Goal: Task Accomplishment & Management: Use online tool/utility

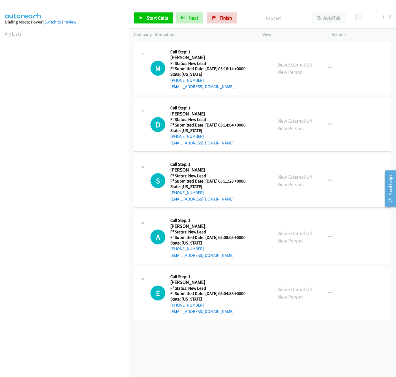
click at [294, 62] on link "View External Url" at bounding box center [295, 64] width 35 height 6
click at [151, 17] on span "Start Calls" at bounding box center [158, 18] width 22 height 6
click at [282, 122] on link "View External Url" at bounding box center [295, 121] width 35 height 6
drag, startPoint x: 372, startPoint y: 17, endPoint x: 400, endPoint y: 21, distance: 28.1
click at [396, 21] on html "Start Calls Pause Next Finish Started AutoTab AutoTab 30 Company Information In…" at bounding box center [198, 13] width 396 height 26
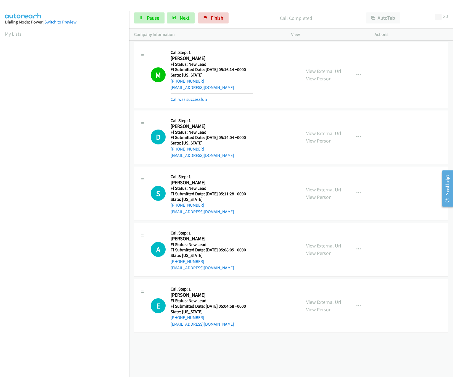
click at [306, 188] on link "View External Url" at bounding box center [323, 189] width 35 height 6
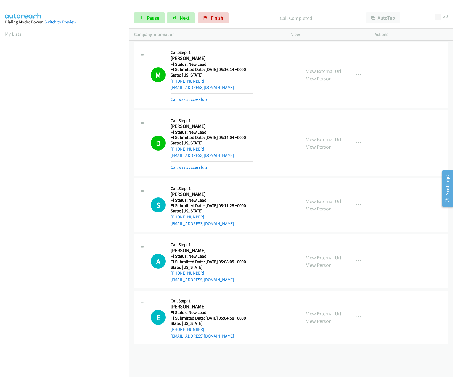
click at [197, 165] on link "Call was successful?" at bounding box center [189, 166] width 37 height 5
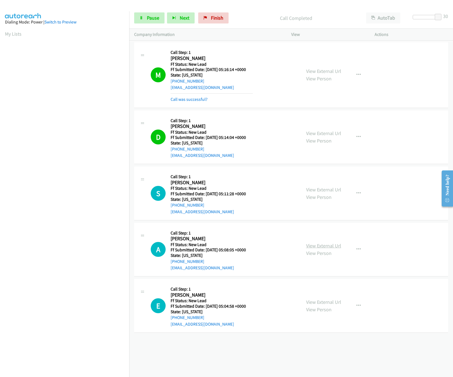
click at [330, 246] on link "View External Url" at bounding box center [323, 245] width 35 height 6
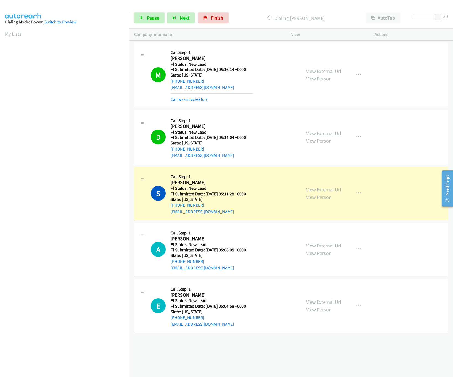
click at [311, 301] on link "View External Url" at bounding box center [323, 302] width 35 height 6
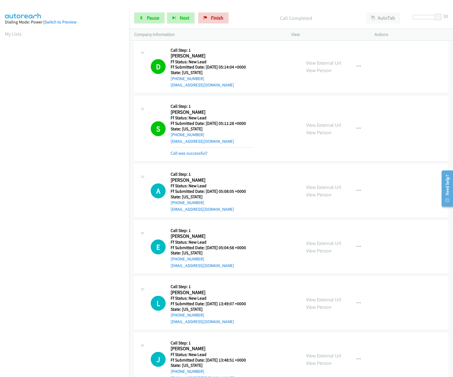
scroll to position [147, 0]
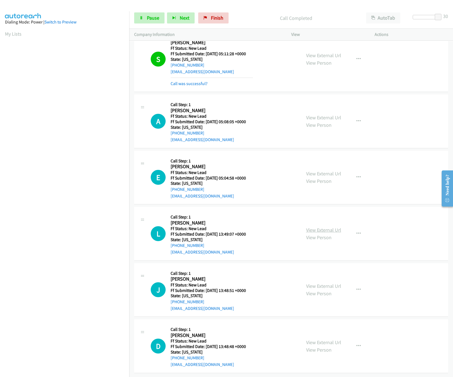
click at [335, 227] on link "View External Url" at bounding box center [323, 230] width 35 height 6
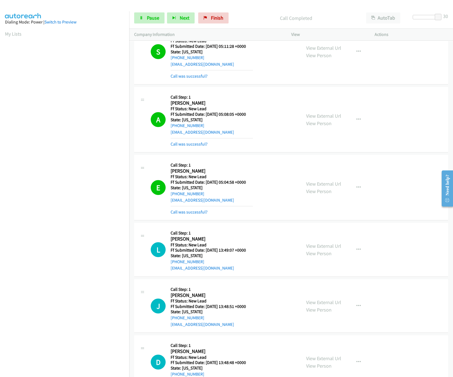
scroll to position [171, 0]
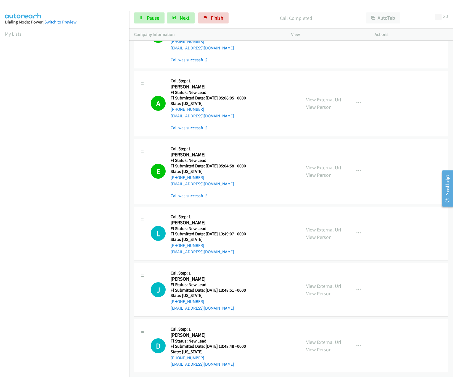
click at [323, 283] on link "View External Url" at bounding box center [323, 286] width 35 height 6
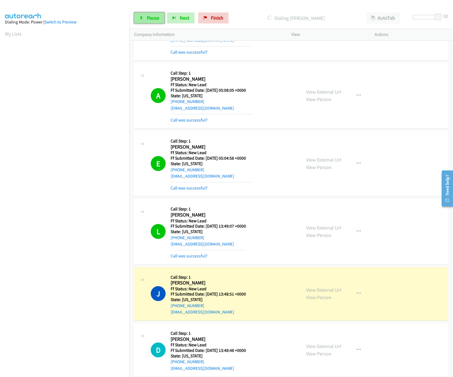
click at [142, 18] on icon at bounding box center [141, 18] width 4 height 4
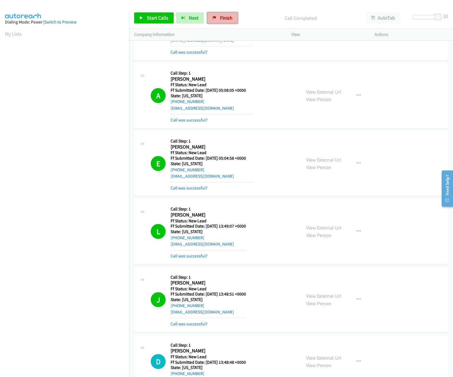
click at [227, 17] on span "Finish" at bounding box center [226, 18] width 12 height 6
click at [227, 14] on link "Finish" at bounding box center [222, 17] width 30 height 11
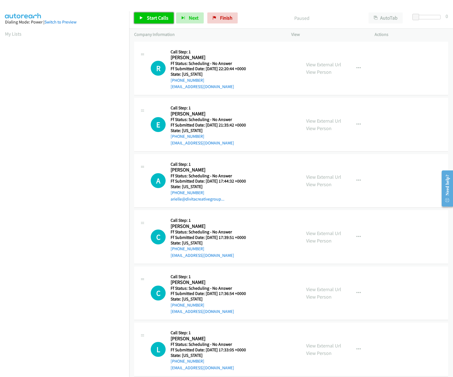
click at [161, 16] on span "Start Calls" at bounding box center [158, 18] width 22 height 6
click at [161, 16] on link "Pause" at bounding box center [149, 17] width 30 height 11
click at [158, 18] on span "Start Calls" at bounding box center [158, 18] width 22 height 6
click at [321, 63] on link "View External Url" at bounding box center [323, 64] width 35 height 6
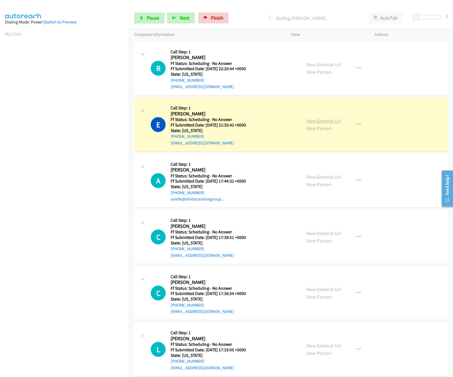
click at [312, 120] on link "View External Url" at bounding box center [323, 121] width 35 height 6
click at [335, 178] on link "View External Url" at bounding box center [323, 177] width 35 height 6
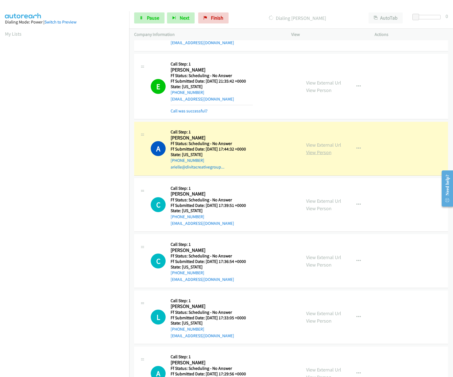
scroll to position [110, 0]
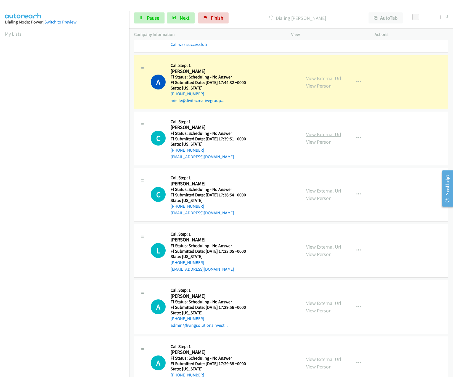
click at [318, 135] on link "View External Url" at bounding box center [323, 134] width 35 height 6
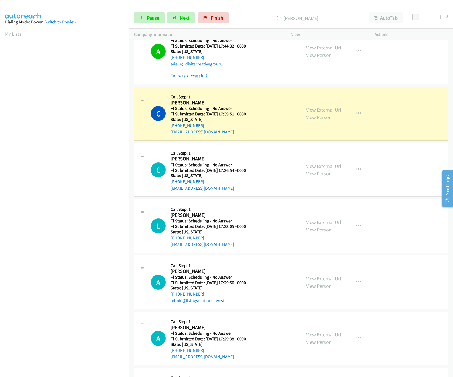
scroll to position [166, 0]
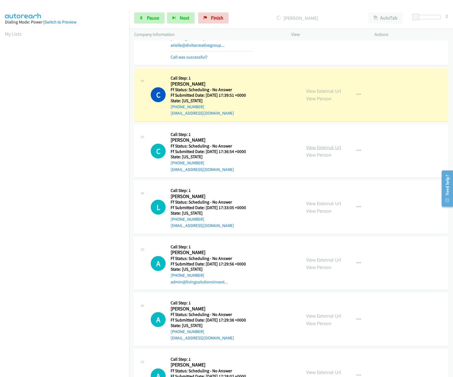
click at [313, 144] on link "View External Url" at bounding box center [323, 147] width 35 height 6
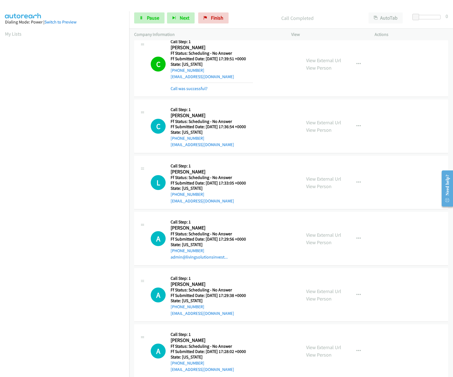
scroll to position [220, 0]
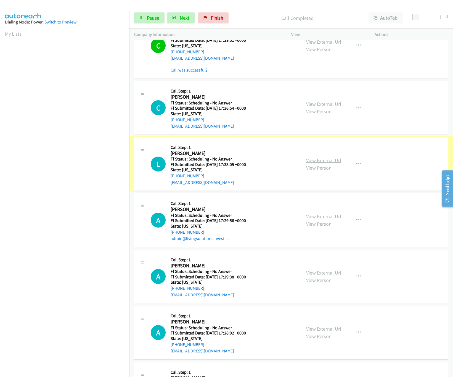
click at [318, 159] on link "View External Url" at bounding box center [323, 160] width 35 height 6
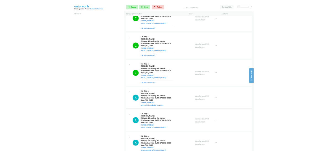
scroll to position [276, 0]
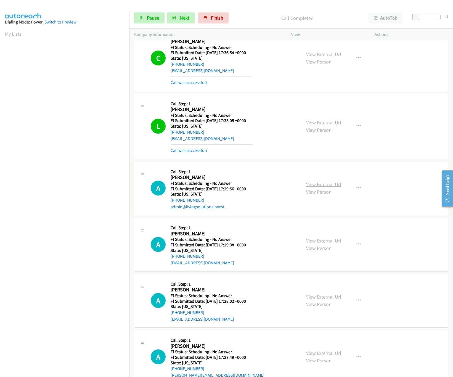
click at [326, 187] on link "View External Url" at bounding box center [323, 184] width 35 height 6
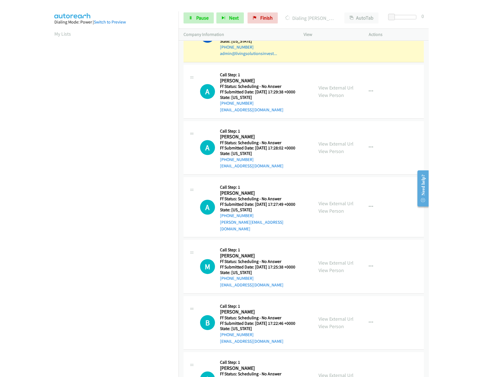
scroll to position [370, 0]
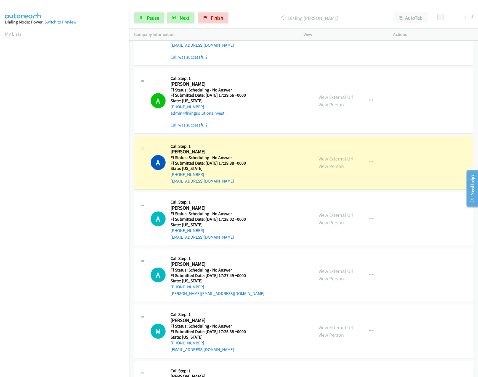
click at [267, 159] on div "A Callback Scheduled Call Step: 1 Amanda Nole America/New_York Ff Status: Sched…" at bounding box center [230, 163] width 158 height 44
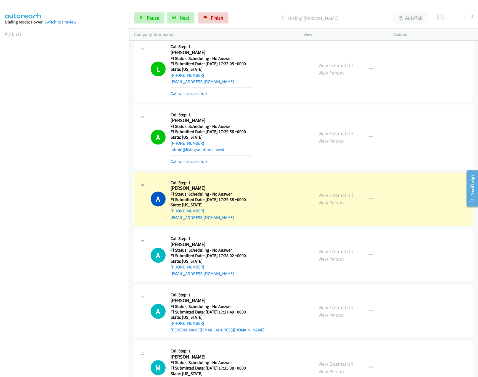
scroll to position [315, 0]
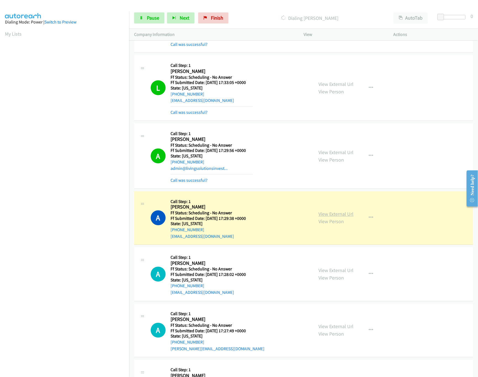
click at [338, 215] on link "View External Url" at bounding box center [335, 214] width 35 height 6
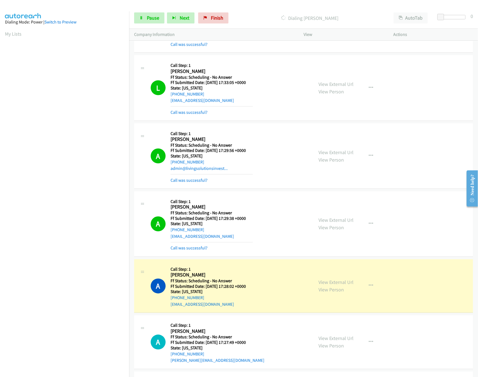
scroll to position [425, 0]
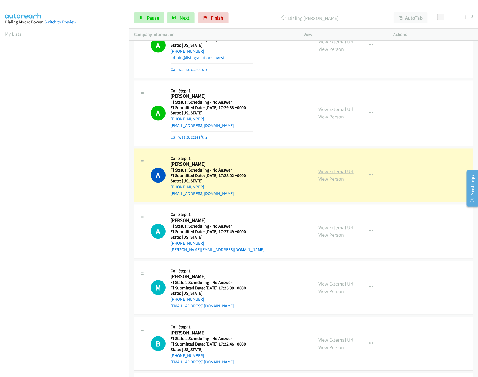
click at [323, 175] on link "View External Url" at bounding box center [335, 171] width 35 height 6
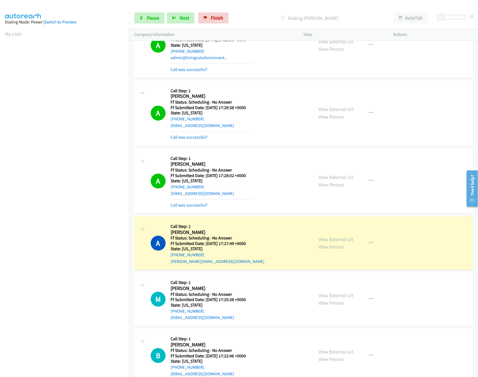
scroll to position [536, 0]
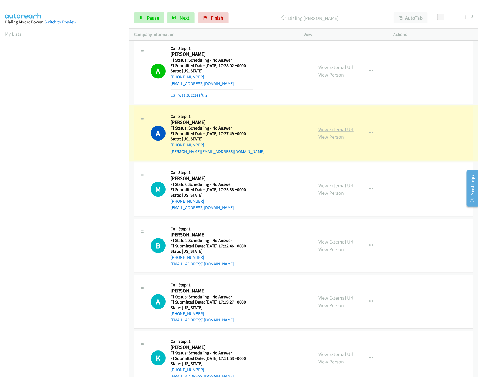
click at [321, 132] on link "View External Url" at bounding box center [335, 129] width 35 height 6
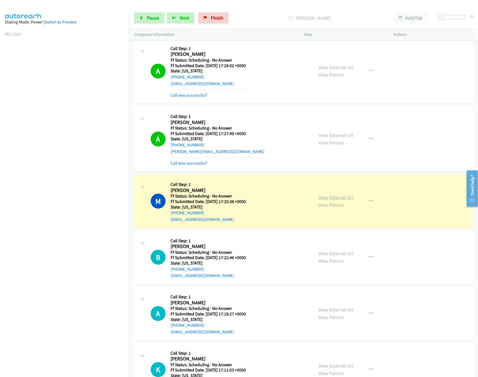
click at [328, 197] on link "View External Url" at bounding box center [335, 197] width 35 height 6
click at [333, 137] on link "View External Url" at bounding box center [335, 135] width 35 height 6
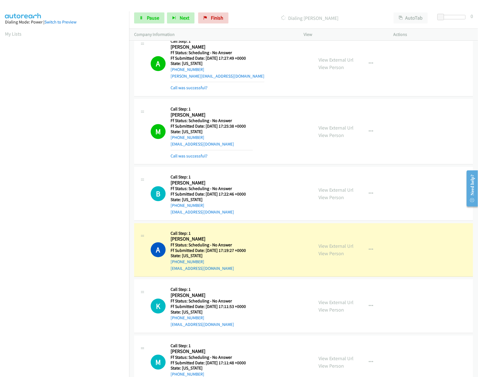
scroll to position [701, 0]
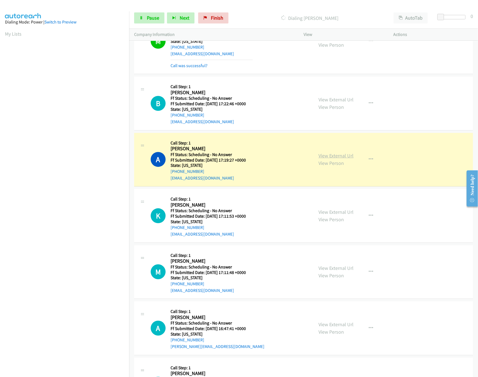
click at [334, 158] on link "View External Url" at bounding box center [335, 155] width 35 height 6
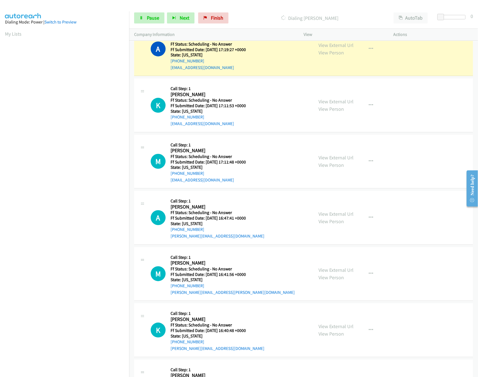
scroll to position [757, 0]
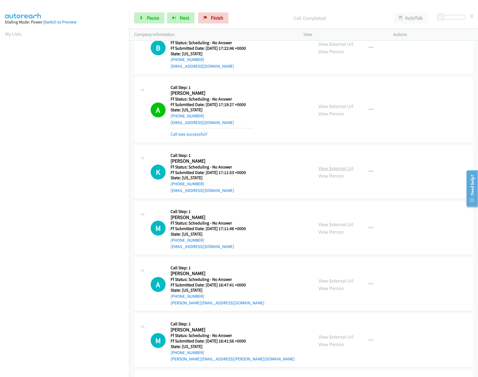
click at [347, 171] on link "View External Url" at bounding box center [335, 168] width 35 height 6
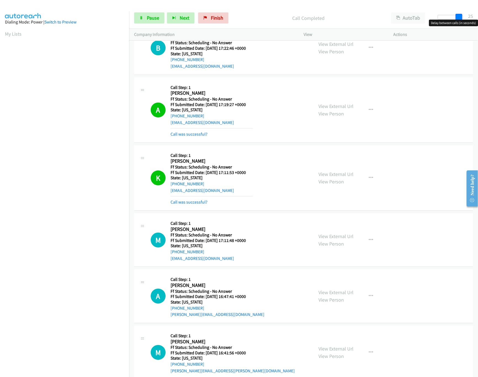
drag, startPoint x: 440, startPoint y: 15, endPoint x: 461, endPoint y: 18, distance: 20.9
click at [452, 18] on span at bounding box center [459, 17] width 7 height 7
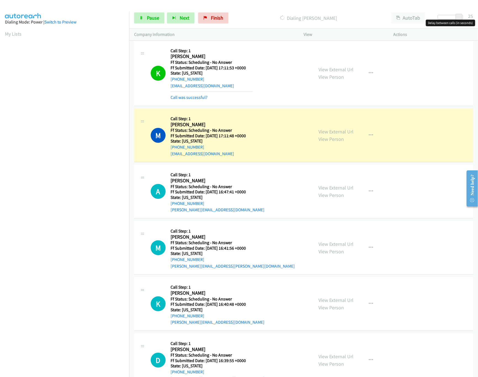
scroll to position [811, 0]
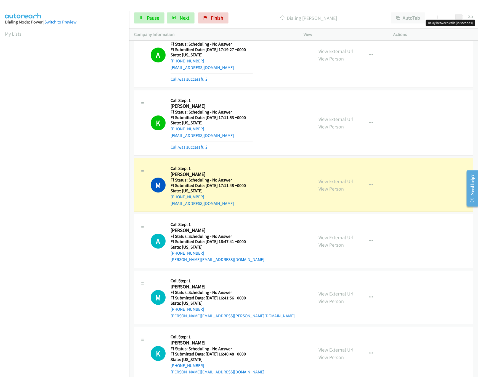
click at [195, 150] on link "Call was successful?" at bounding box center [189, 146] width 37 height 5
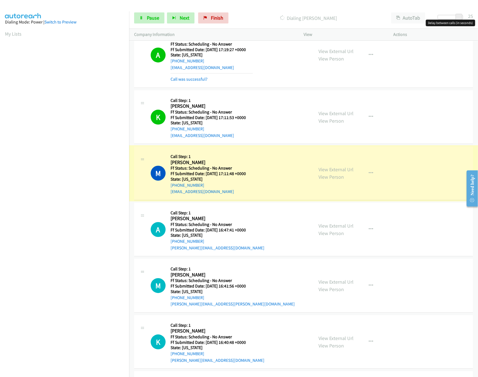
click at [320, 172] on link "View External Url" at bounding box center [335, 169] width 35 height 6
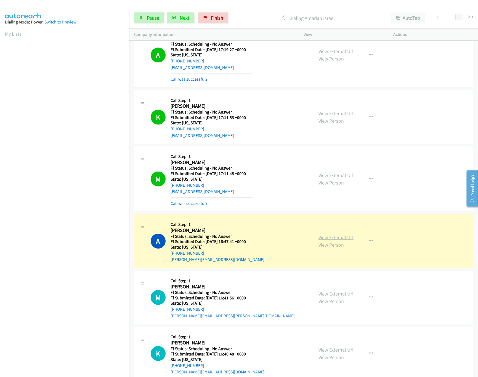
click at [328, 239] on link "View External Url" at bounding box center [335, 237] width 35 height 6
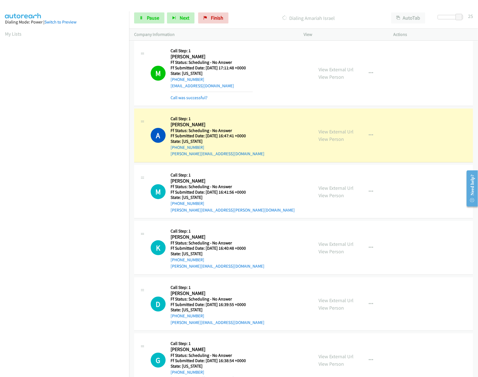
scroll to position [977, 0]
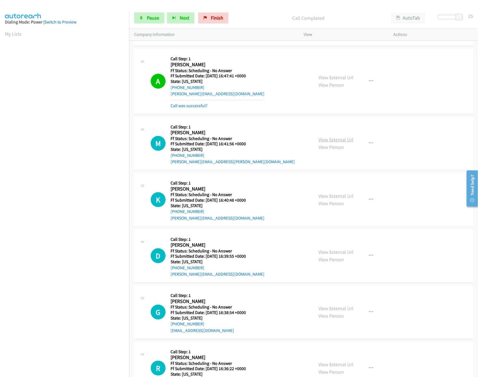
click at [326, 143] on link "View External Url" at bounding box center [335, 139] width 35 height 6
drag, startPoint x: 458, startPoint y: 17, endPoint x: 420, endPoint y: 21, distance: 37.8
click at [420, 21] on div "Start Calls Pause Next Finish Call Completed AutoTab AutoTab 0" at bounding box center [303, 17] width 349 height 21
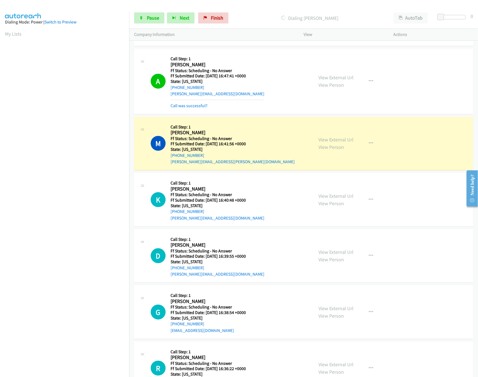
click at [313, 136] on div "View External Url View Person View External Url Email Schedule/Manage Callback …" at bounding box center [360, 144] width 95 height 44
click at [327, 204] on link "View Person" at bounding box center [330, 203] width 25 height 6
click at [334, 142] on link "View External Url" at bounding box center [335, 139] width 35 height 6
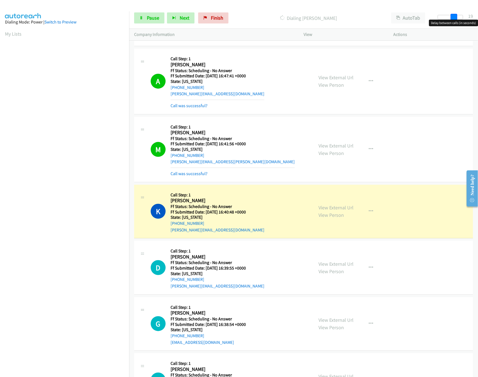
drag, startPoint x: 440, startPoint y: 14, endPoint x: 457, endPoint y: 17, distance: 17.5
click at [452, 17] on span at bounding box center [454, 17] width 7 height 7
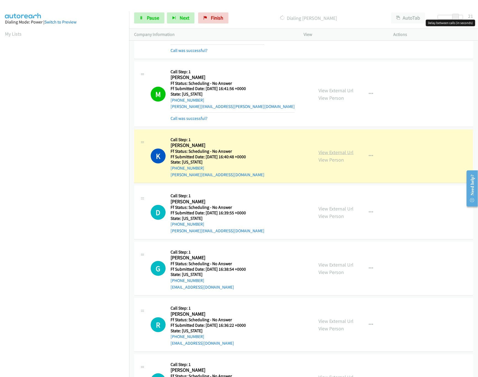
drag, startPoint x: 320, startPoint y: 150, endPoint x: 321, endPoint y: 158, distance: 8.3
click at [320, 150] on div "View External Url View Person View External Url Email Schedule/Manage Callback …" at bounding box center [360, 156] width 95 height 44
click at [321, 155] on link "View External Url" at bounding box center [335, 152] width 35 height 6
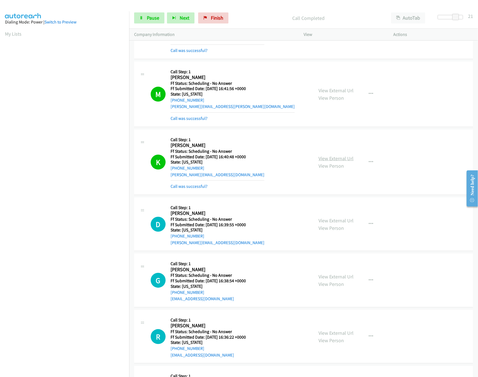
click at [335, 161] on link "View External Url" at bounding box center [335, 158] width 35 height 6
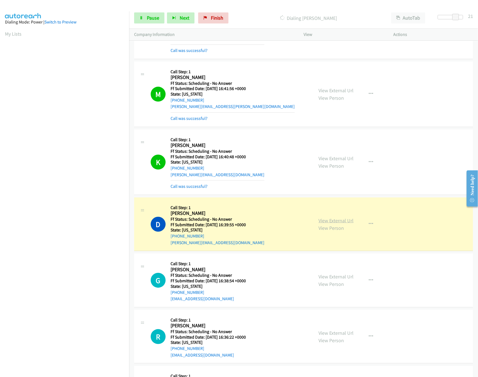
click at [338, 223] on link "View External Url" at bounding box center [335, 220] width 35 height 6
click at [327, 161] on link "View External Url" at bounding box center [335, 158] width 35 height 6
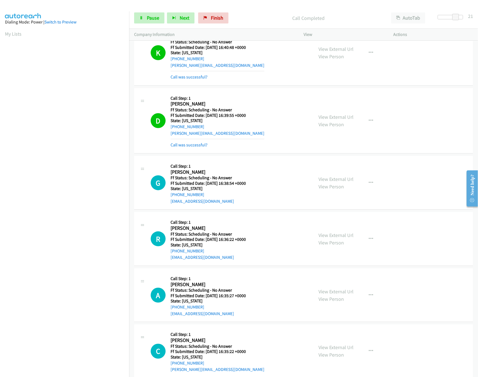
scroll to position [1142, 0]
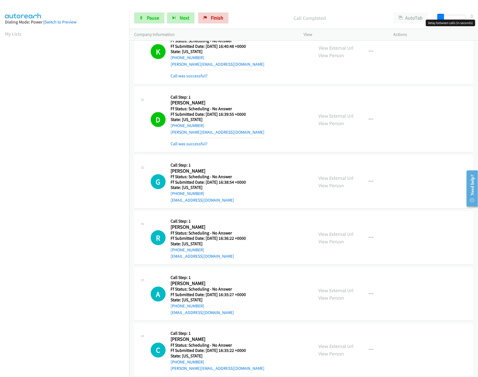
drag, startPoint x: 454, startPoint y: 18, endPoint x: 432, endPoint y: 18, distance: 22.3
click at [433, 18] on div "Start Calls Pause Next Finish Call Completed AutoTab AutoTab 0" at bounding box center [303, 17] width 349 height 21
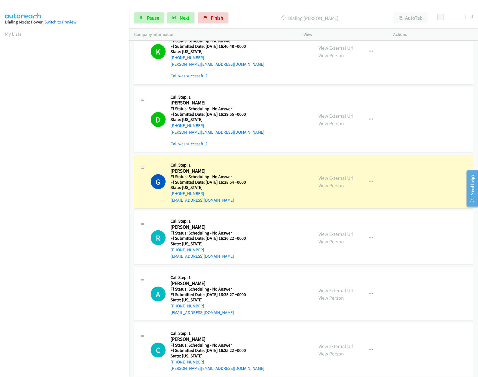
click at [258, 170] on div "G Callback Scheduled Call Step: 1 Gracia Stroud America/Chicago Ff Status: Sche…" at bounding box center [230, 182] width 158 height 44
click at [345, 180] on link "View External Url" at bounding box center [335, 178] width 35 height 6
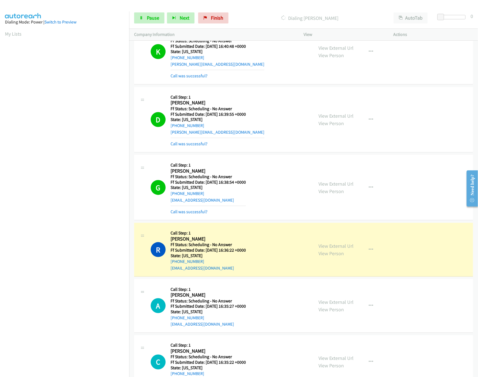
scroll to position [1253, 0]
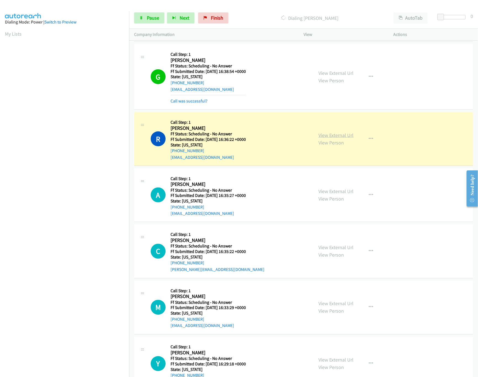
click at [335, 137] on link "View External Url" at bounding box center [335, 135] width 35 height 6
click at [333, 194] on link "View External Url" at bounding box center [335, 191] width 35 height 6
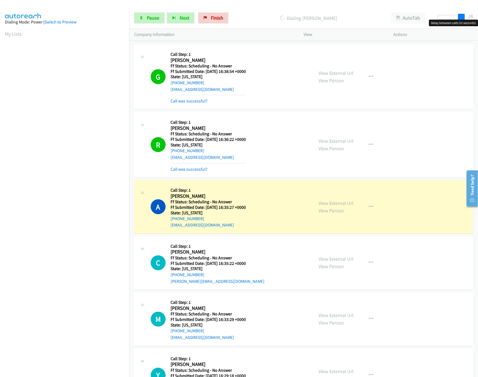
drag, startPoint x: 441, startPoint y: 17, endPoint x: 465, endPoint y: 20, distance: 23.9
click at [452, 20] on body "Start Calls Pause Next Finish Dialing Alisha Dynoske AutoTab AutoTab 28 Company…" at bounding box center [239, 13] width 478 height 26
click at [151, 22] on link "Pause" at bounding box center [149, 17] width 30 height 11
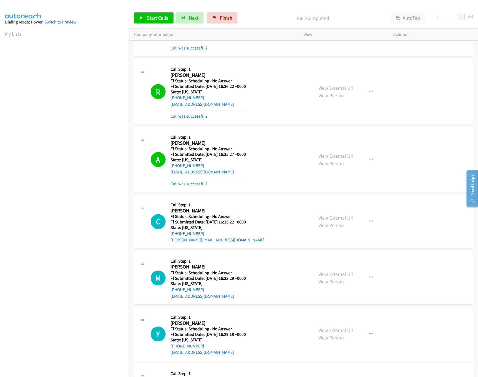
scroll to position [1363, 0]
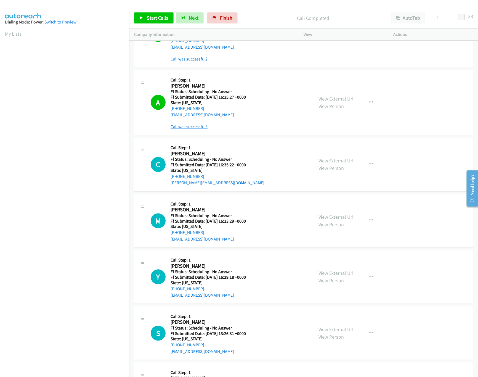
click at [196, 129] on link "Call was successful?" at bounding box center [189, 126] width 37 height 5
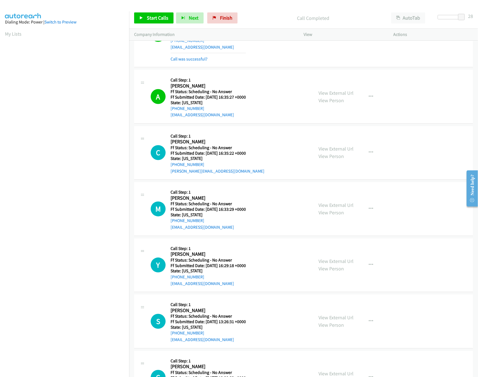
click at [325, 94] on div "View External Url View Person View External Url Email Schedule/Manage Callback …" at bounding box center [360, 97] width 95 height 44
click at [326, 96] on link "View External Url" at bounding box center [335, 93] width 35 height 6
click at [154, 14] on link "Start Calls" at bounding box center [153, 17] width 39 height 11
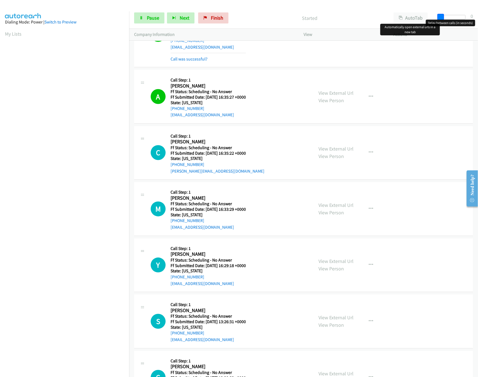
drag, startPoint x: 461, startPoint y: 16, endPoint x: 374, endPoint y: 19, distance: 87.0
click at [387, 17] on div "Start Calls Pause Next Finish Started AutoTab AutoTab 0" at bounding box center [303, 17] width 349 height 21
click at [156, 16] on span "Pause" at bounding box center [153, 18] width 12 height 6
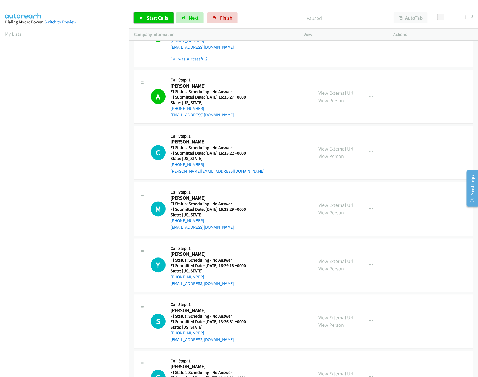
click at [168, 16] on link "Start Calls" at bounding box center [153, 17] width 39 height 11
click at [333, 208] on link "View External Url" at bounding box center [335, 205] width 35 height 6
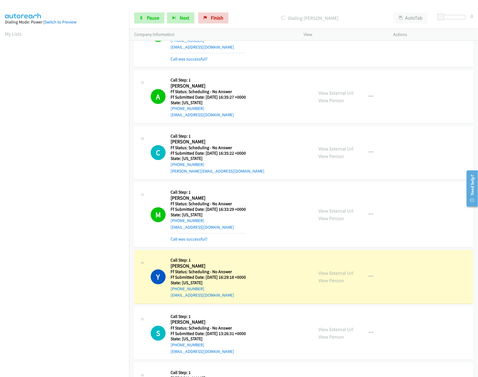
scroll to position [1419, 0]
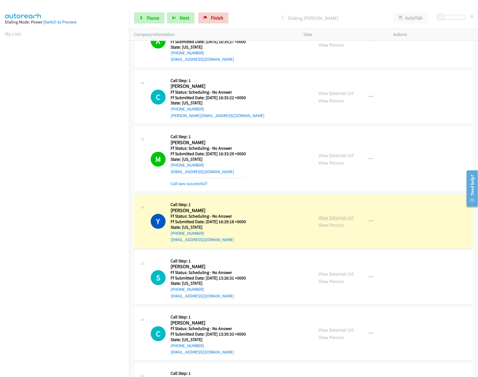
click at [323, 221] on link "View External Url" at bounding box center [335, 217] width 35 height 6
click at [153, 18] on span "Pause" at bounding box center [153, 18] width 12 height 6
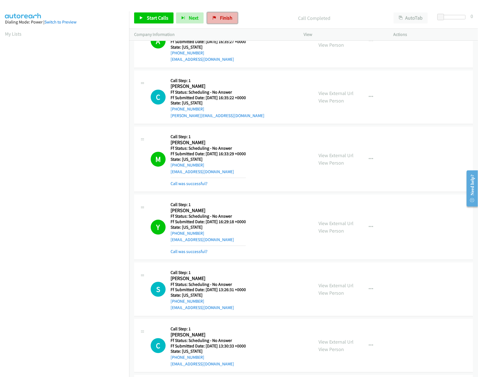
click at [220, 15] on span "Finish" at bounding box center [226, 18] width 12 height 6
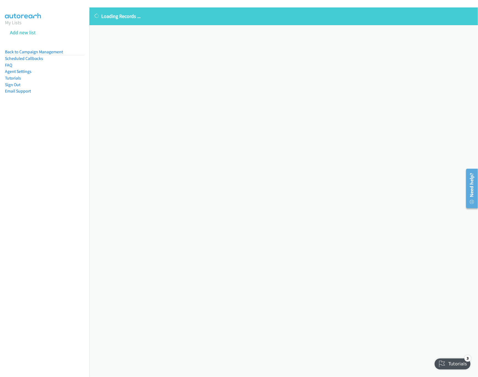
click at [266, 193] on div "Loading Records ... Sorry, something went wrong please try again." at bounding box center [283, 191] width 388 height 369
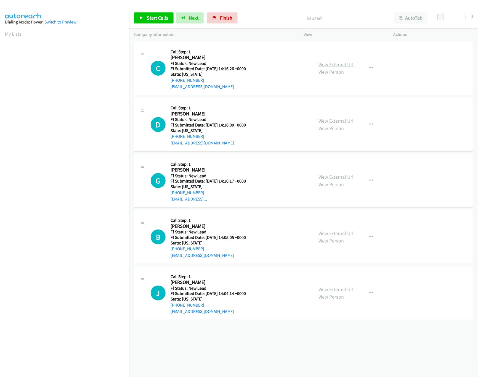
click at [334, 62] on link "View External Url" at bounding box center [335, 64] width 35 height 6
click at [167, 18] on span "Start Calls" at bounding box center [158, 18] width 22 height 6
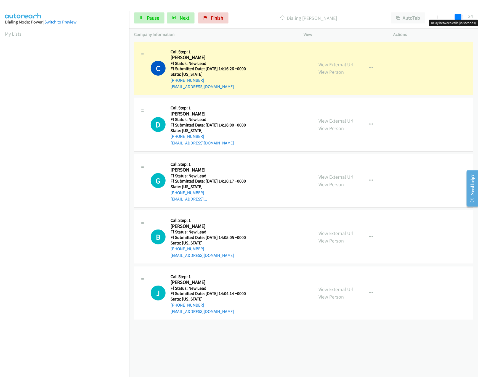
drag, startPoint x: 442, startPoint y: 18, endPoint x: 462, endPoint y: 17, distance: 20.2
click at [462, 17] on div at bounding box center [450, 17] width 25 height 4
drag, startPoint x: 459, startPoint y: 17, endPoint x: 477, endPoint y: 16, distance: 18.2
click at [477, 16] on div "Start Calls Pause Next Finish Dialing Christine Lemar AutoTab AutoTab 30" at bounding box center [303, 17] width 349 height 21
click at [327, 121] on link "View External Url" at bounding box center [335, 121] width 35 height 6
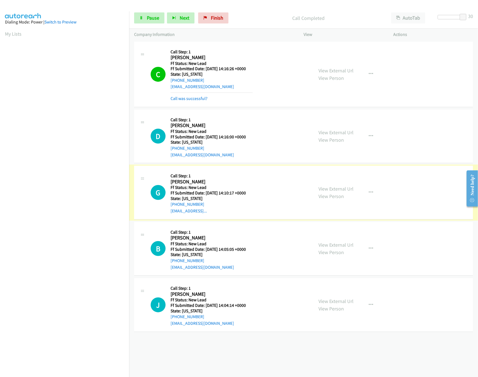
click at [323, 187] on link "View External Url" at bounding box center [335, 188] width 35 height 6
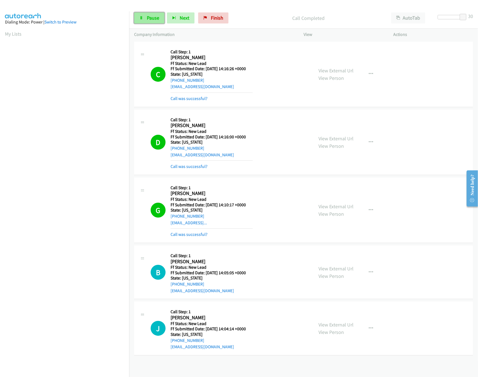
click at [152, 18] on span "Pause" at bounding box center [153, 18] width 12 height 6
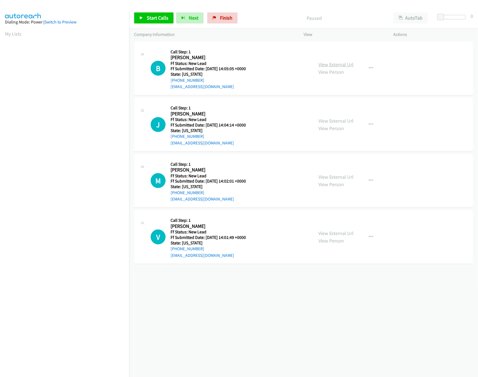
click at [335, 63] on link "View External Url" at bounding box center [335, 64] width 35 height 6
click at [158, 16] on span "Start Calls" at bounding box center [158, 18] width 22 height 6
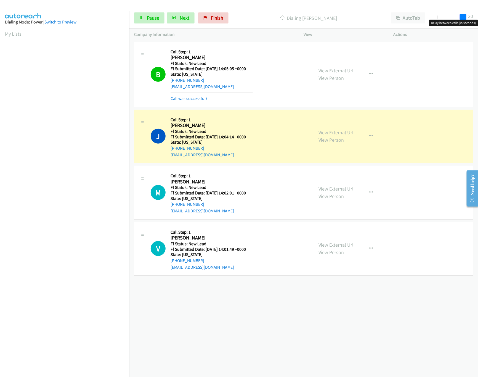
drag, startPoint x: 439, startPoint y: 16, endPoint x: 471, endPoint y: 17, distance: 32.3
click at [471, 17] on div "Start Calls Pause Next Finish Dialing [PERSON_NAME] AutoTab AutoTab 30" at bounding box center [303, 17] width 349 height 21
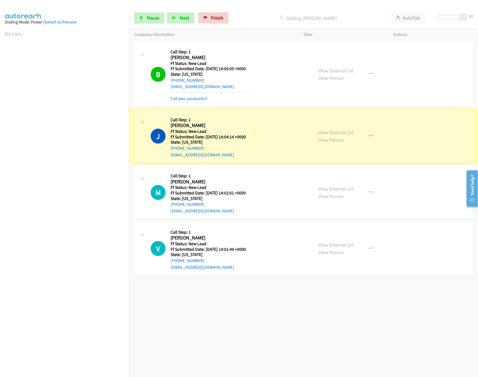
click at [340, 134] on link "View External Url" at bounding box center [335, 132] width 35 height 6
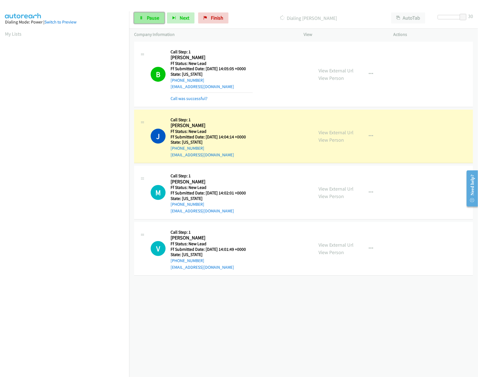
click at [156, 18] on span "Pause" at bounding box center [153, 18] width 12 height 6
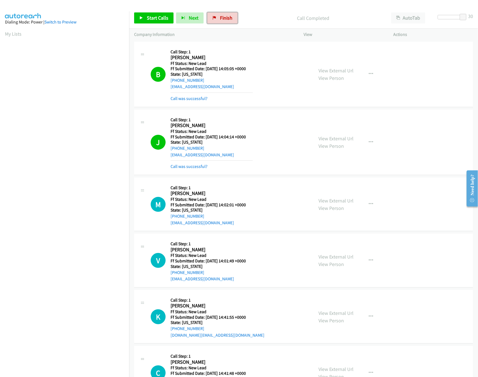
drag, startPoint x: 224, startPoint y: 17, endPoint x: 265, endPoint y: 27, distance: 42.0
click at [224, 17] on span "Finish" at bounding box center [226, 18] width 12 height 6
